Goal: Task Accomplishment & Management: Manage account settings

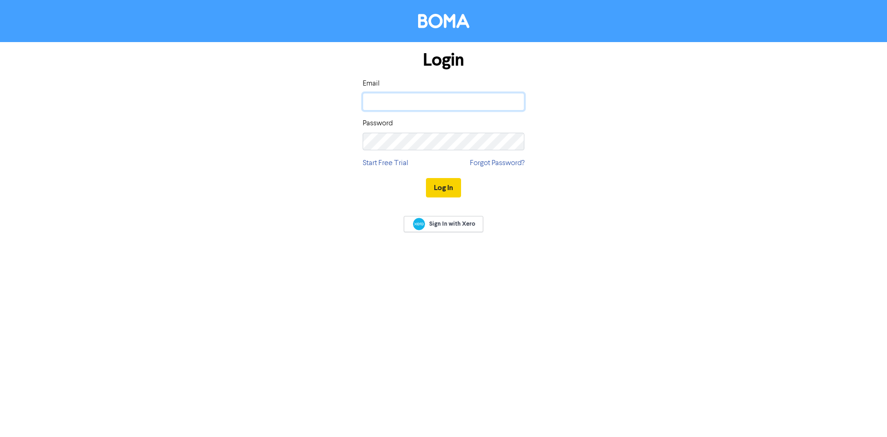
type input "[PERSON_NAME][EMAIL_ADDRESS][PERSON_NAME][DOMAIN_NAME]"
click at [430, 189] on button "Log In" at bounding box center [443, 187] width 35 height 19
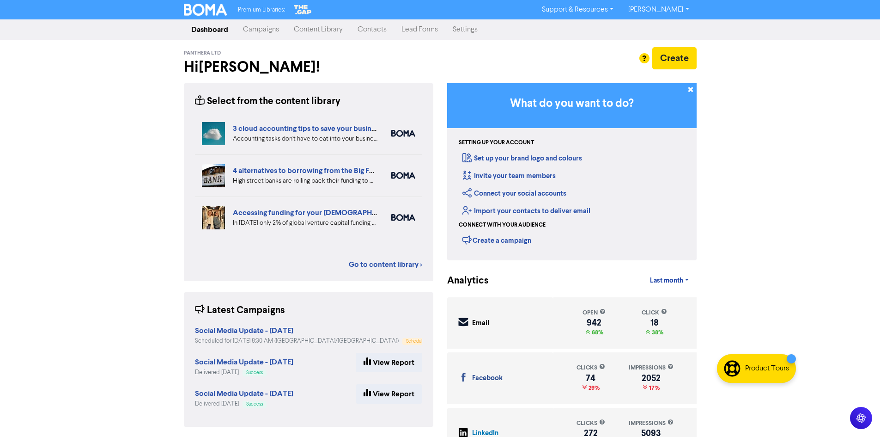
click at [262, 30] on link "Campaigns" at bounding box center [261, 29] width 51 height 18
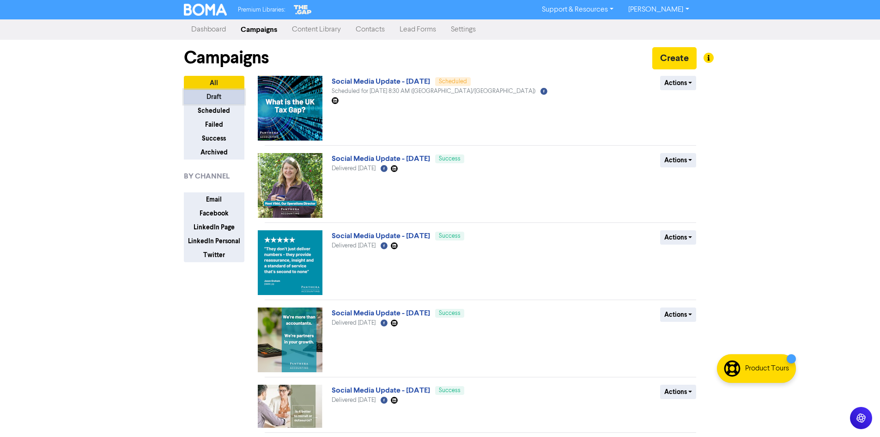
click at [233, 101] on button "Draft" at bounding box center [214, 97] width 61 height 14
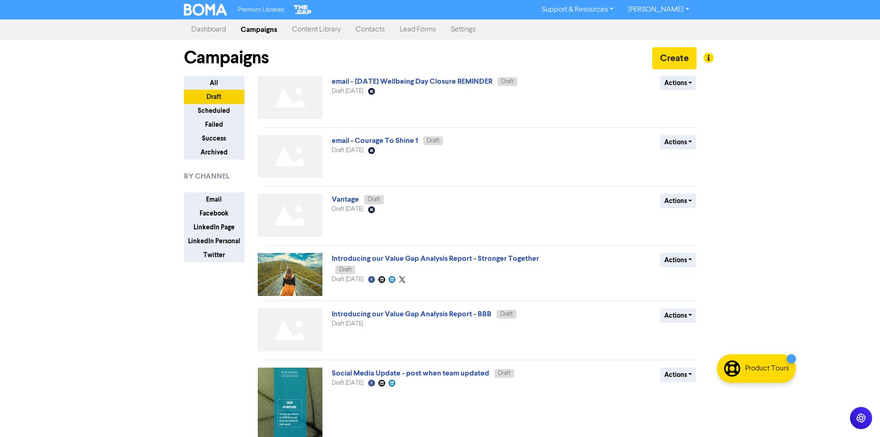
click at [202, 30] on link "Dashboard" at bounding box center [208, 29] width 49 height 18
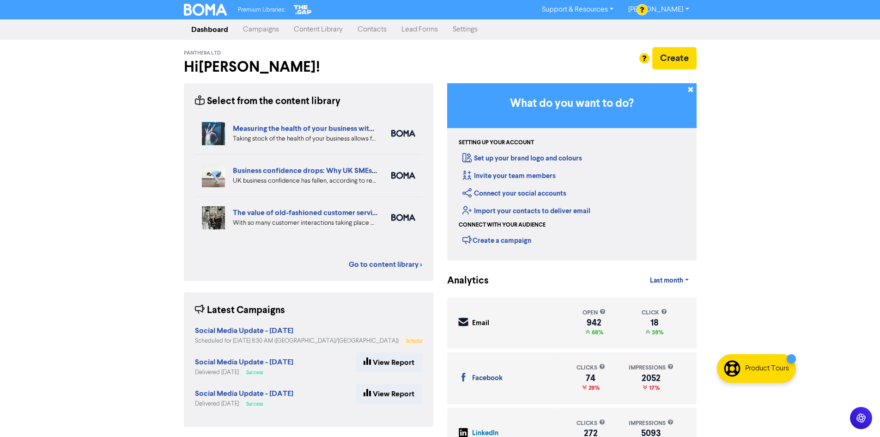
click at [675, 10] on link "[PERSON_NAME]" at bounding box center [658, 9] width 75 height 15
click at [670, 21] on div "Log Out" at bounding box center [658, 27] width 74 height 19
click at [668, 27] on button "Log Out" at bounding box center [658, 27] width 73 height 11
